Goal: Use online tool/utility: Utilize a website feature to perform a specific function

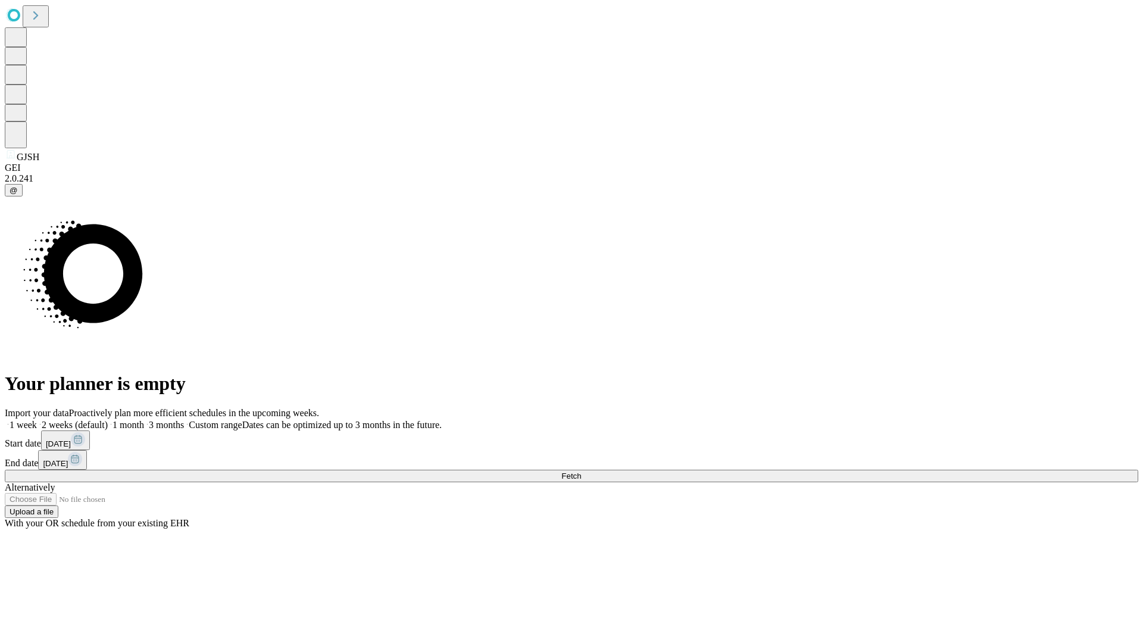
click at [581, 472] on span "Fetch" at bounding box center [571, 476] width 20 height 9
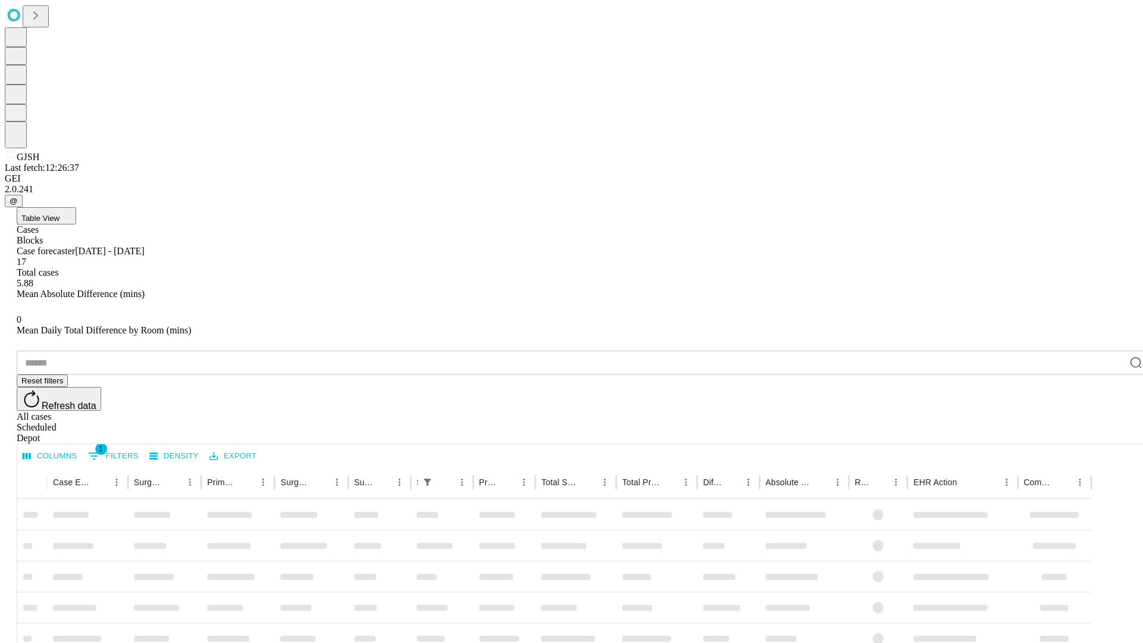
click at [60, 214] on span "Table View" at bounding box center [40, 218] width 38 height 9
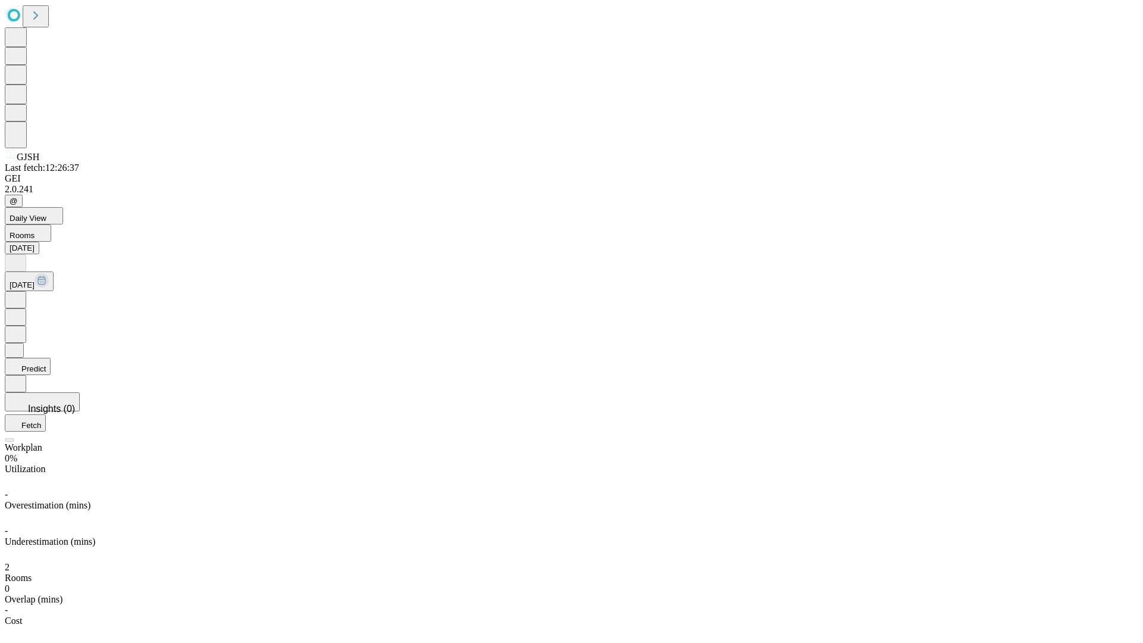
click at [51, 358] on button "Predict" at bounding box center [28, 366] width 46 height 17
